Goal: Task Accomplishment & Management: Complete application form

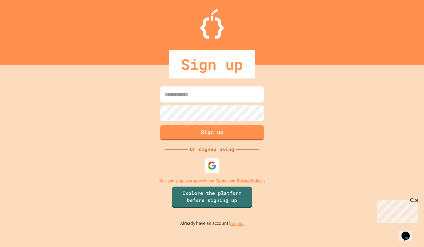
click at [212, 99] on input at bounding box center [212, 95] width 104 height 16
type input "**********"
